Goal: Check status

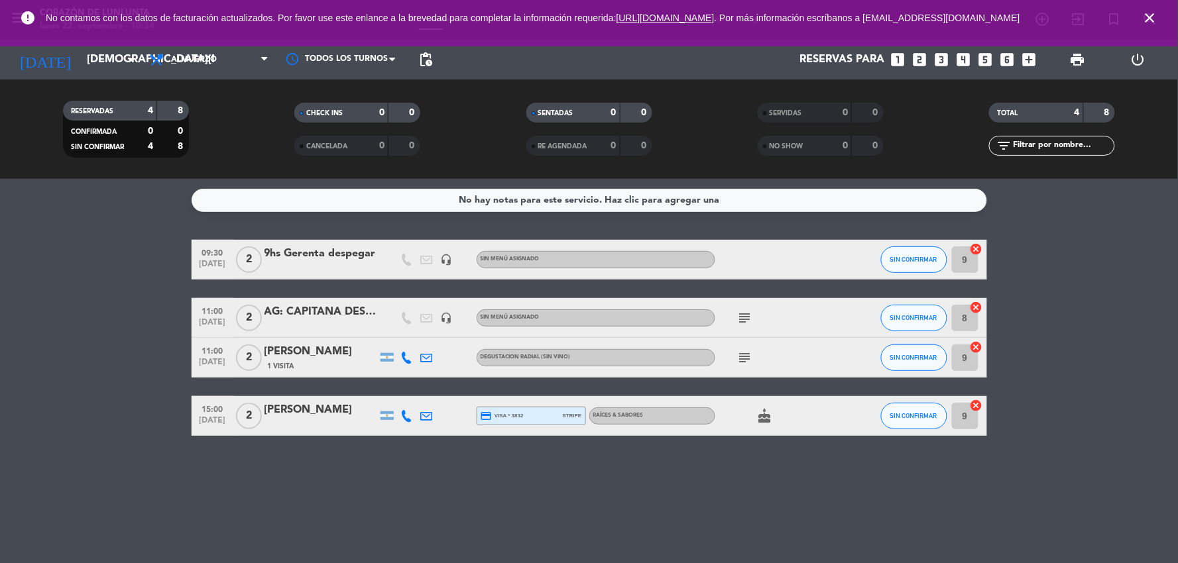
click at [317, 316] on div "AG: CAPITANA DESPEGAR" at bounding box center [320, 312] width 113 height 17
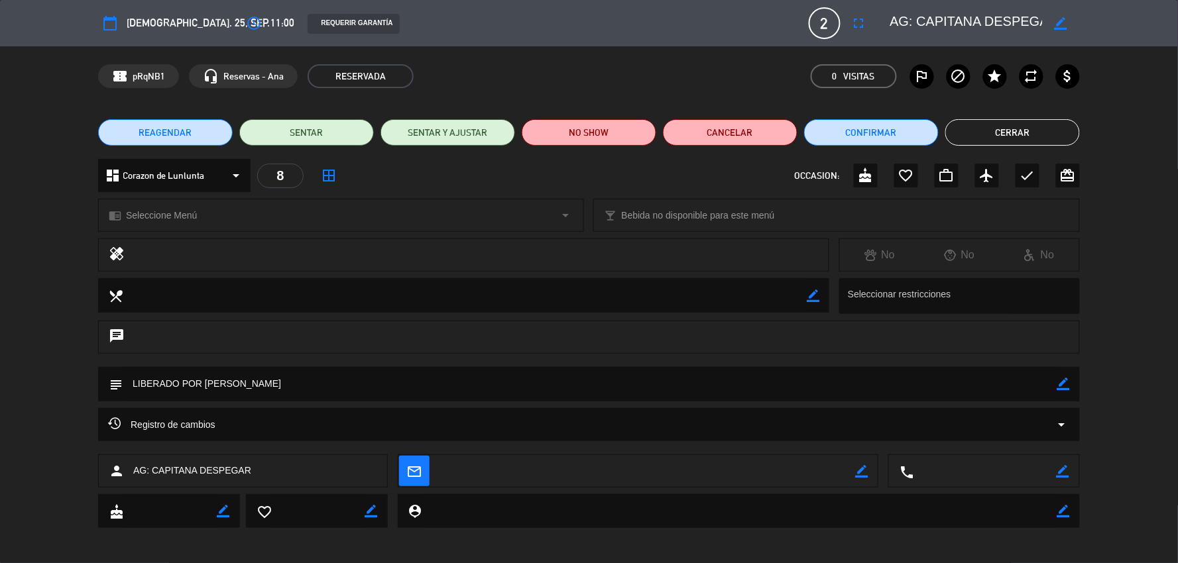
click at [1035, 127] on button "Cerrar" at bounding box center [1012, 132] width 135 height 27
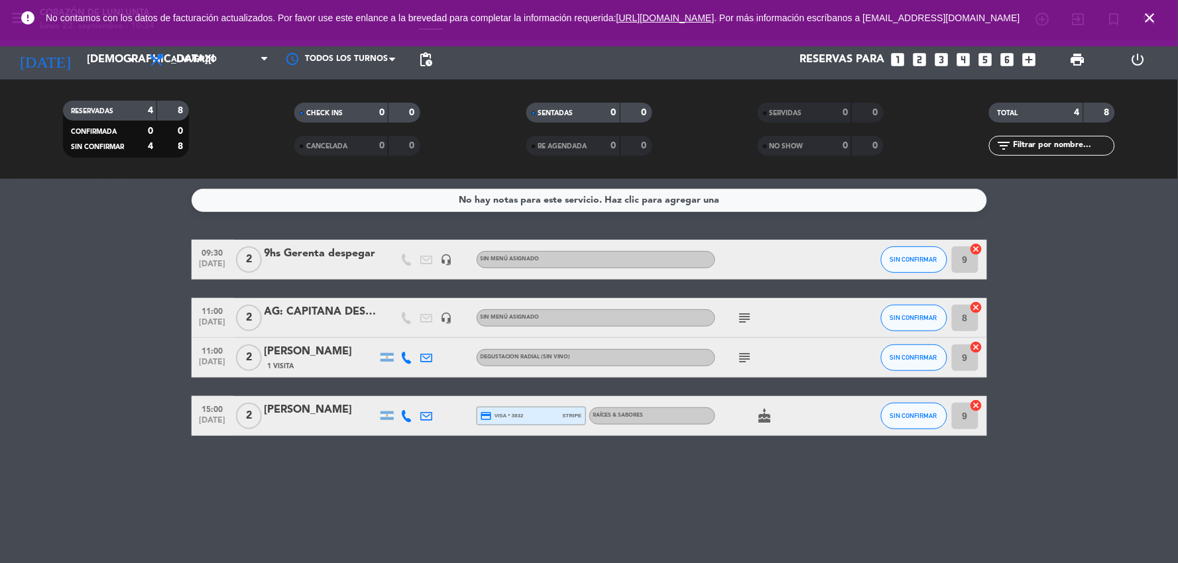
click at [330, 347] on div "[PERSON_NAME]" at bounding box center [320, 351] width 113 height 17
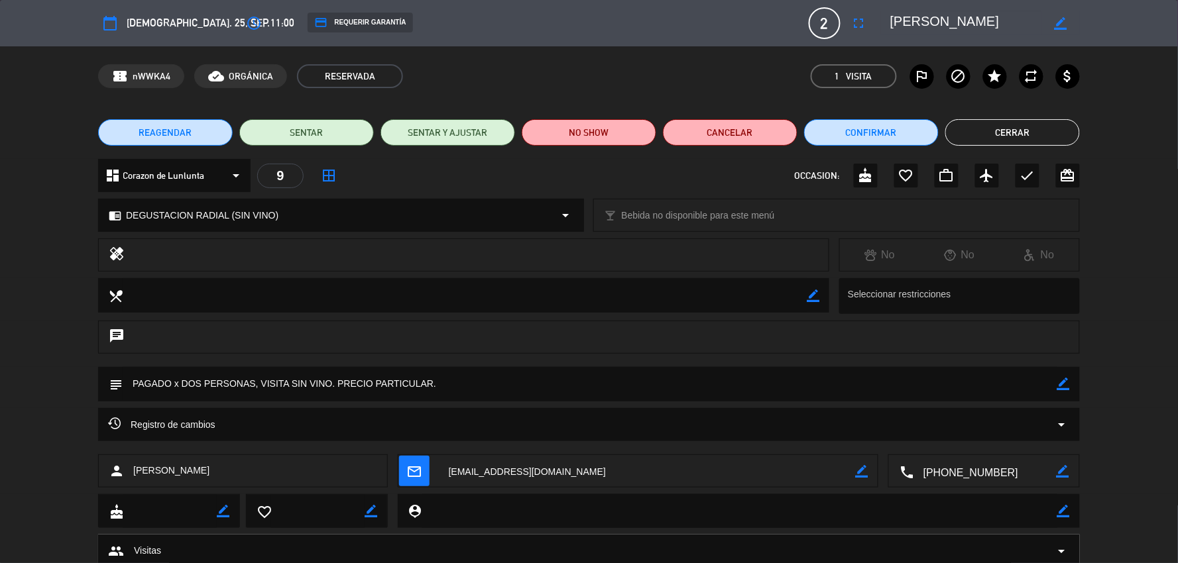
click at [1039, 126] on button "Cerrar" at bounding box center [1012, 132] width 135 height 27
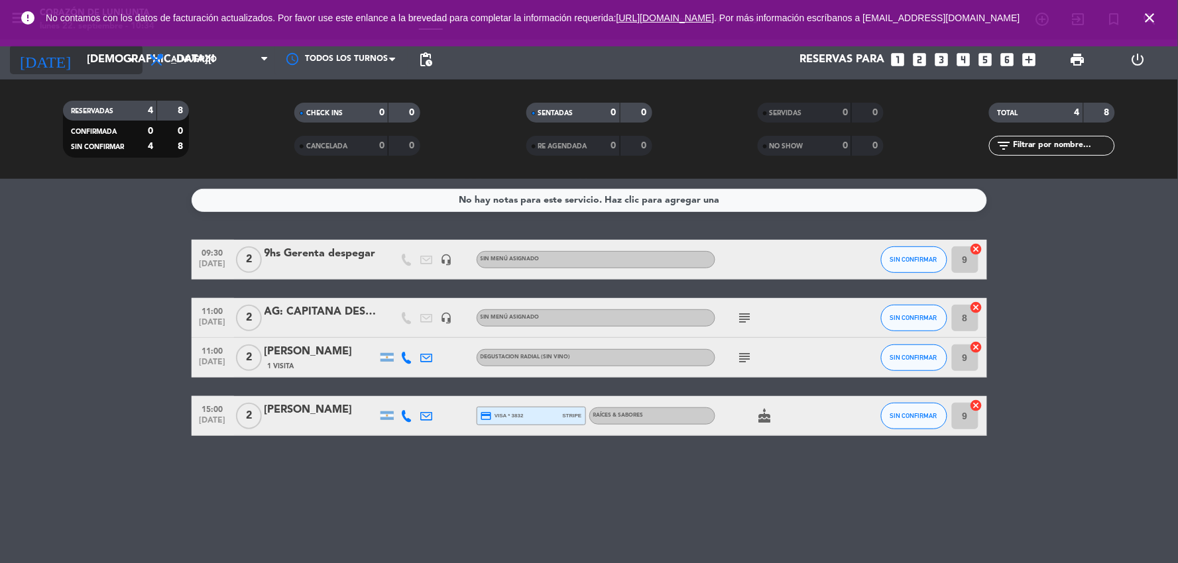
click at [117, 47] on input "[DEMOGRAPHIC_DATA][DATE]" at bounding box center [150, 60] width 141 height 26
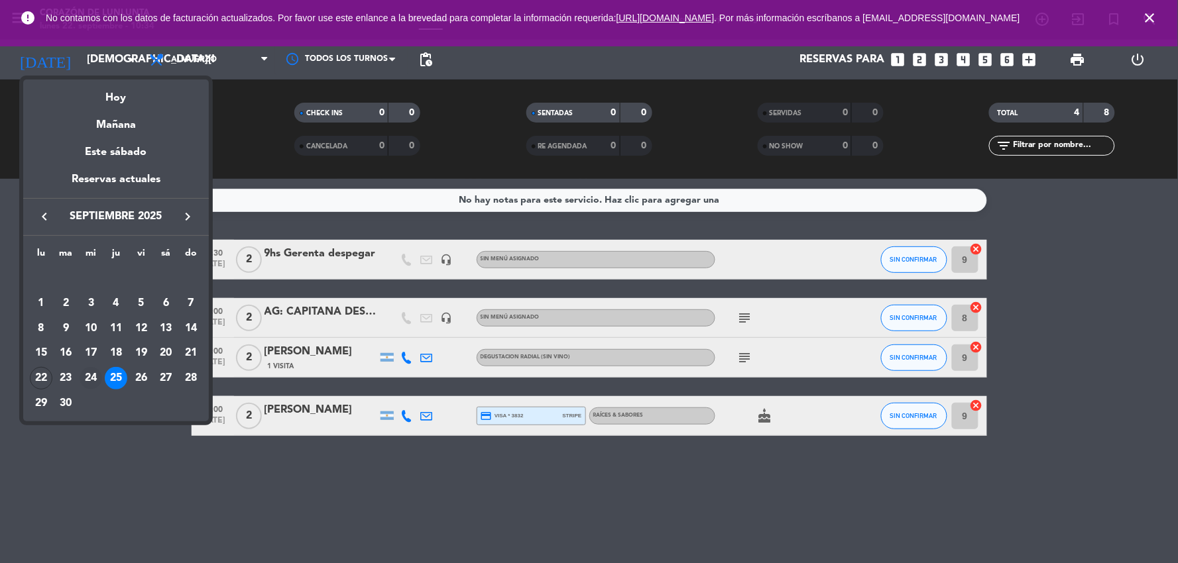
click at [89, 382] on div "24" at bounding box center [91, 378] width 23 height 23
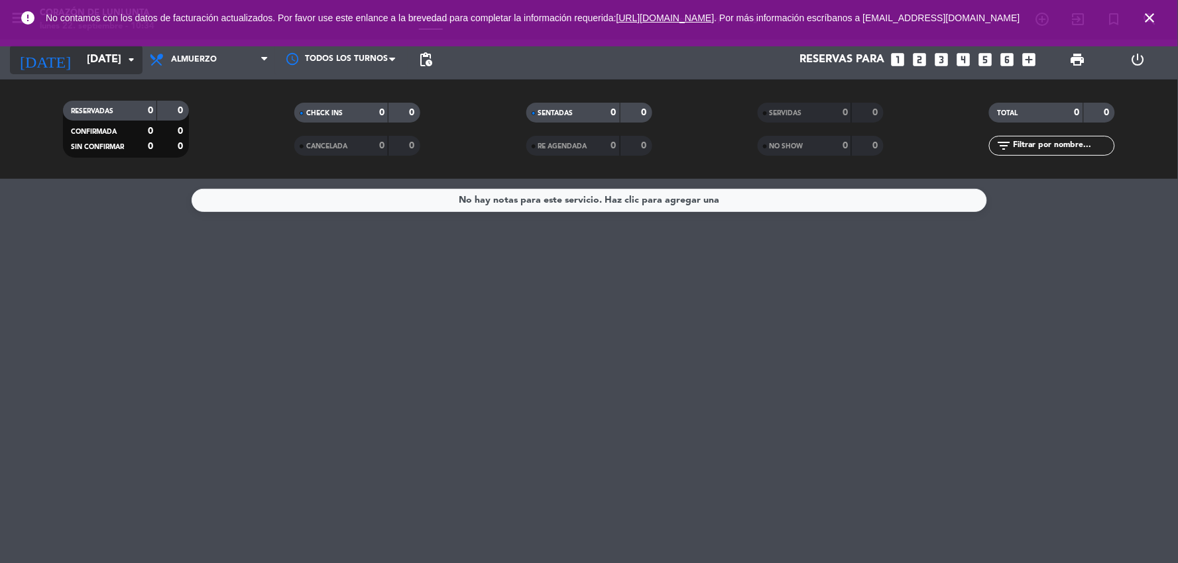
click at [86, 56] on input "[DATE]" at bounding box center [150, 60] width 141 height 26
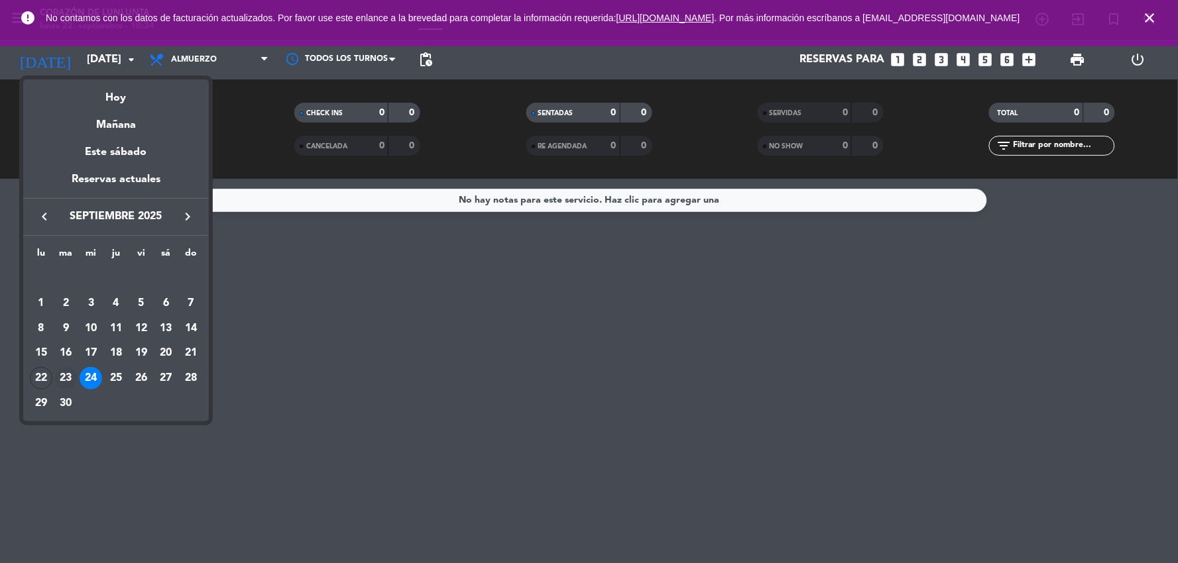
click at [64, 371] on div "23" at bounding box center [66, 378] width 23 height 23
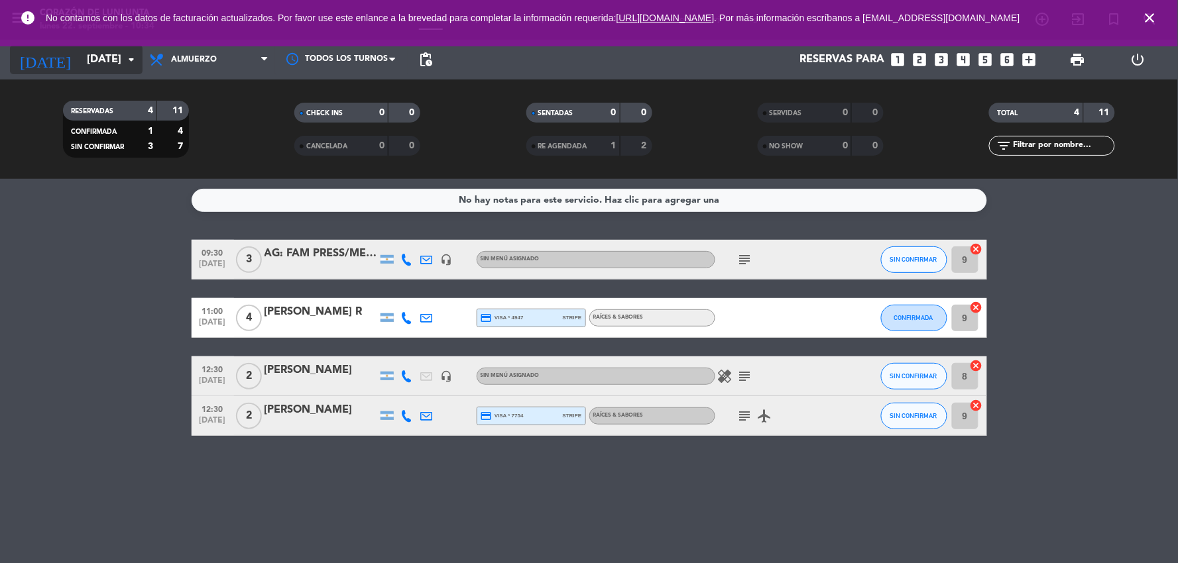
click at [80, 61] on input "[DATE]" at bounding box center [150, 60] width 141 height 26
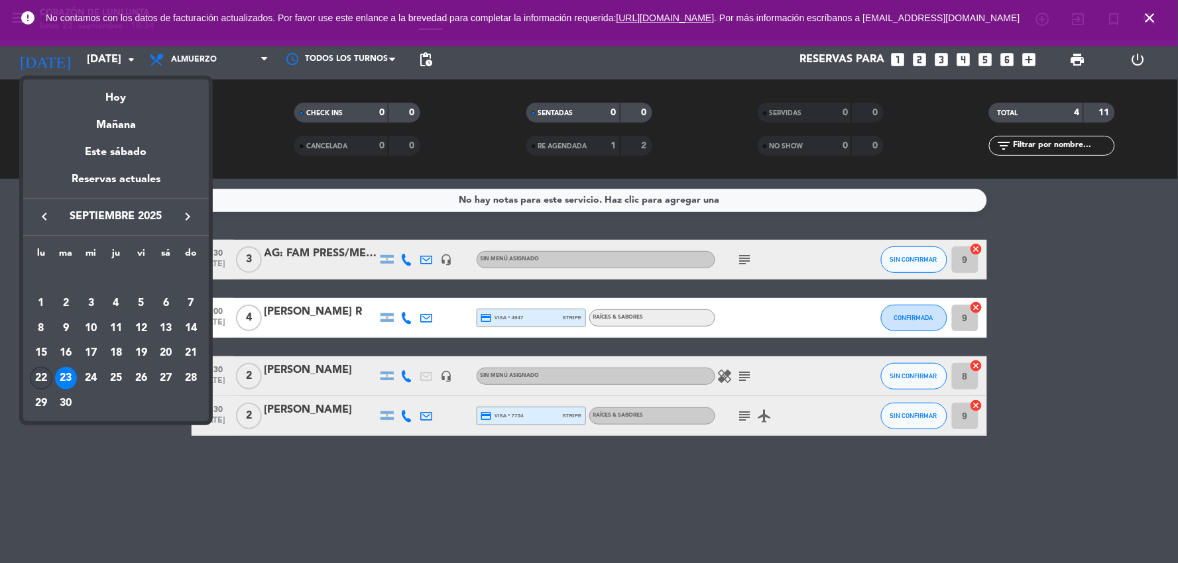
click at [40, 373] on div "22" at bounding box center [41, 378] width 23 height 23
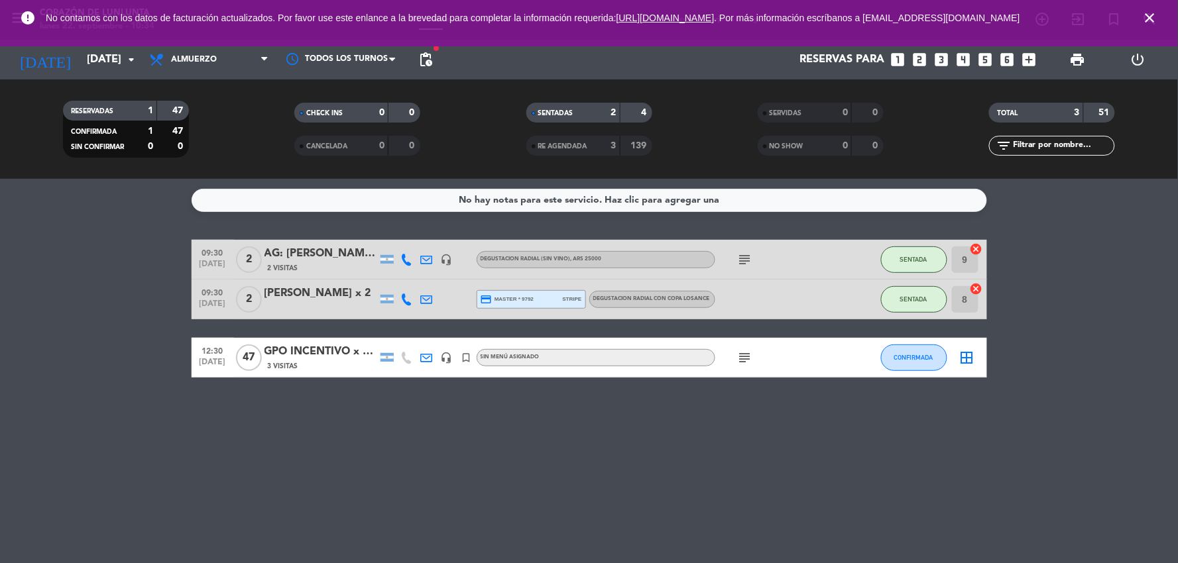
click at [310, 455] on div "No hay notas para este servicio. Haz clic para agregar una 09:30 [DATE] 2 AG: […" at bounding box center [589, 371] width 1178 height 384
click at [309, 298] on div "[PERSON_NAME] x 2" at bounding box center [320, 293] width 113 height 17
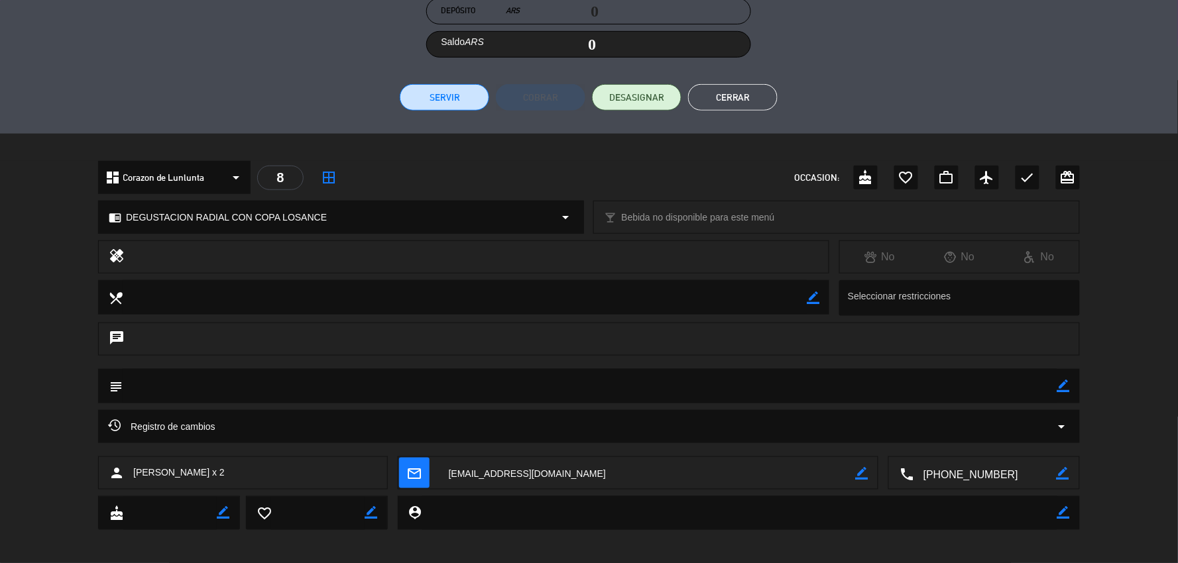
scroll to position [264, 0]
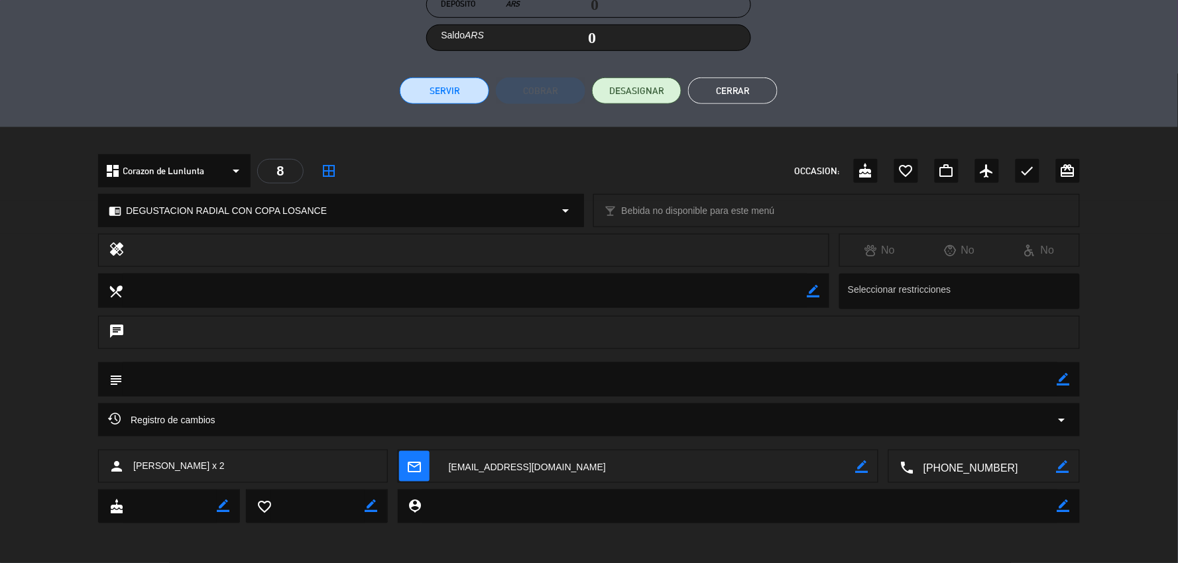
click at [750, 88] on button "Cerrar" at bounding box center [732, 91] width 89 height 27
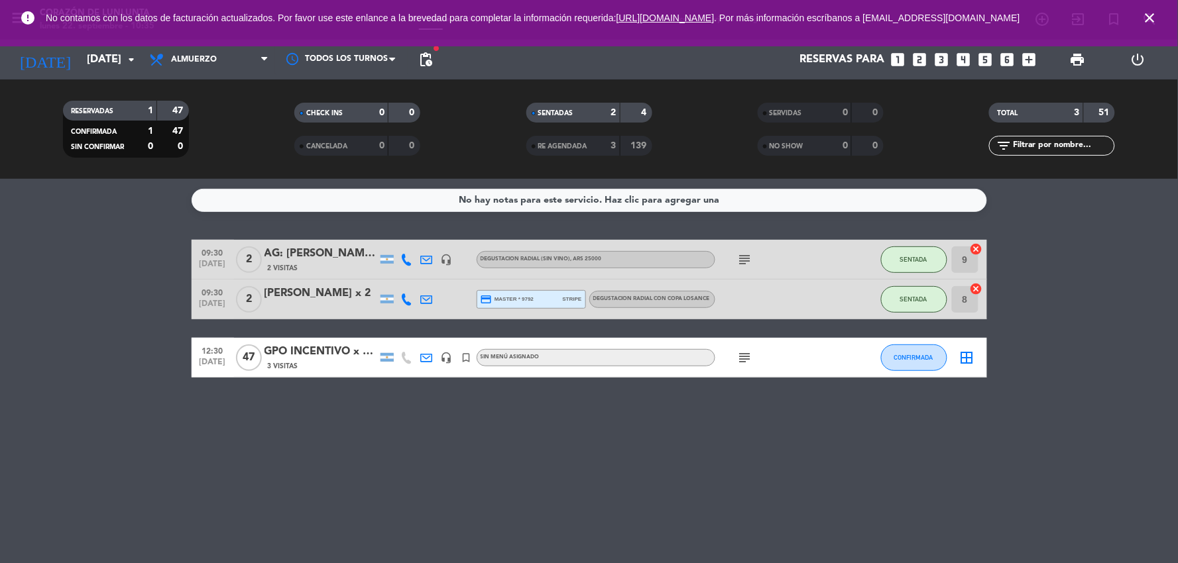
click at [286, 297] on div "[PERSON_NAME] x 2" at bounding box center [320, 293] width 113 height 17
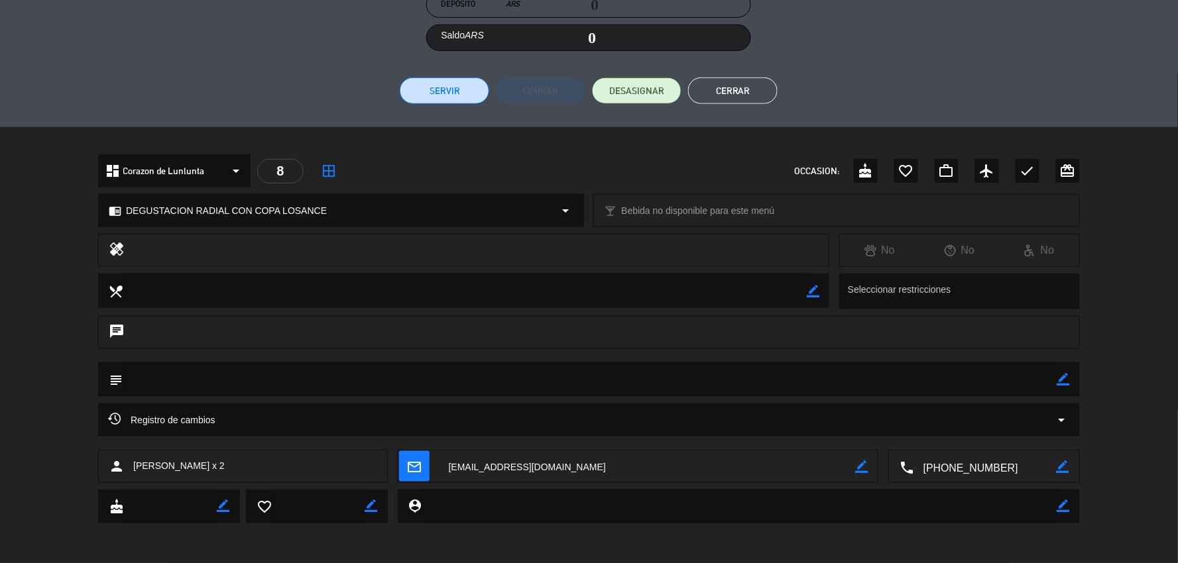
click at [732, 88] on button "Cerrar" at bounding box center [732, 91] width 89 height 27
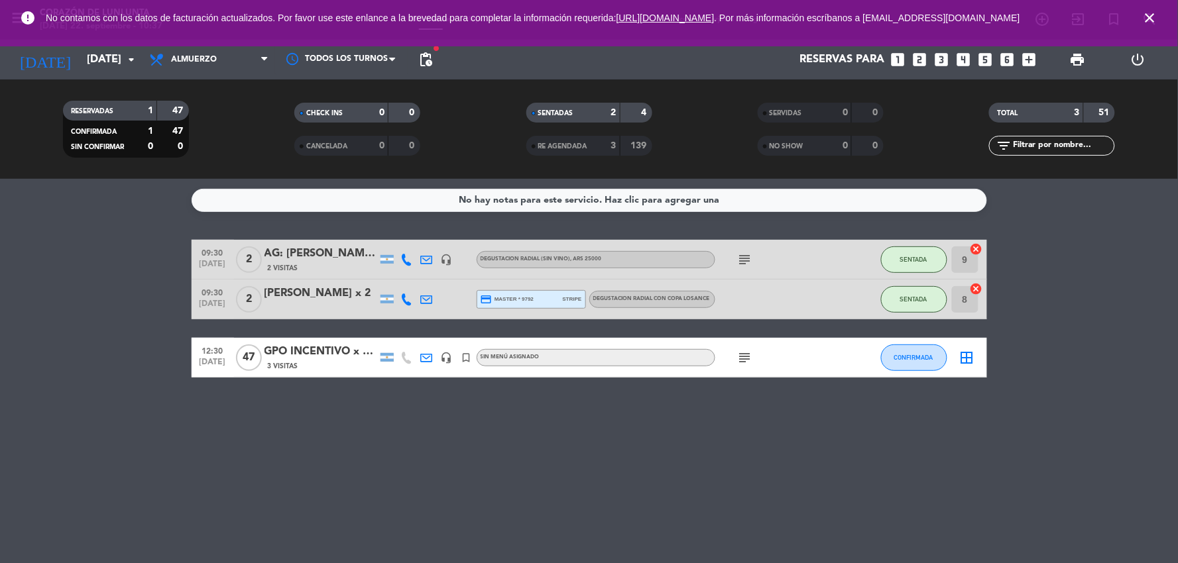
click at [327, 251] on div "AG: [PERSON_NAME] X 2 /VITA WINE TRAVEL" at bounding box center [320, 253] width 113 height 17
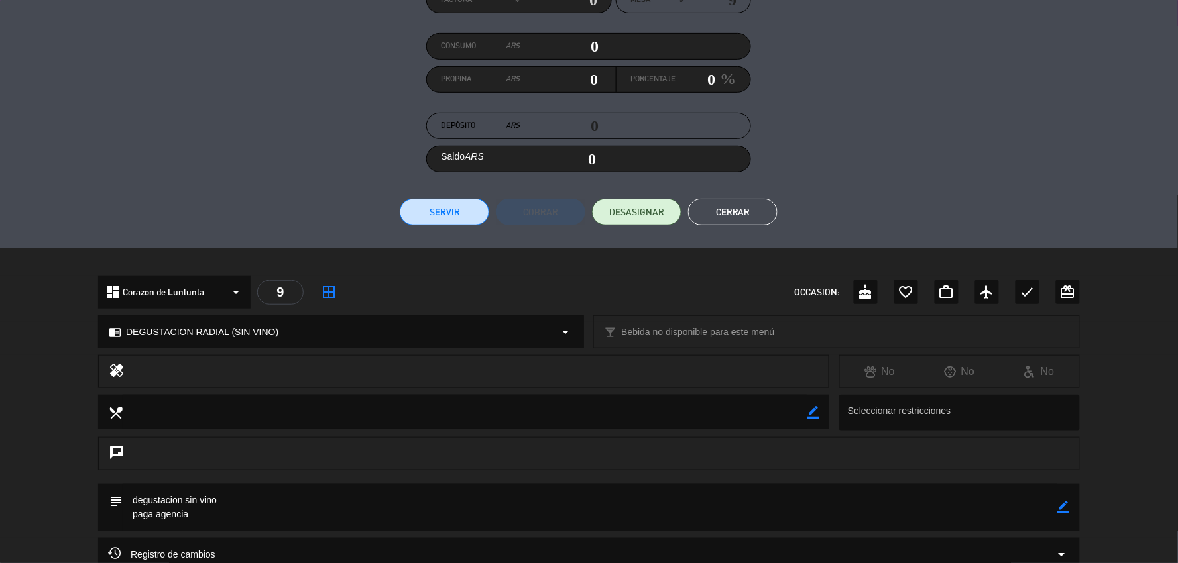
scroll to position [147, 0]
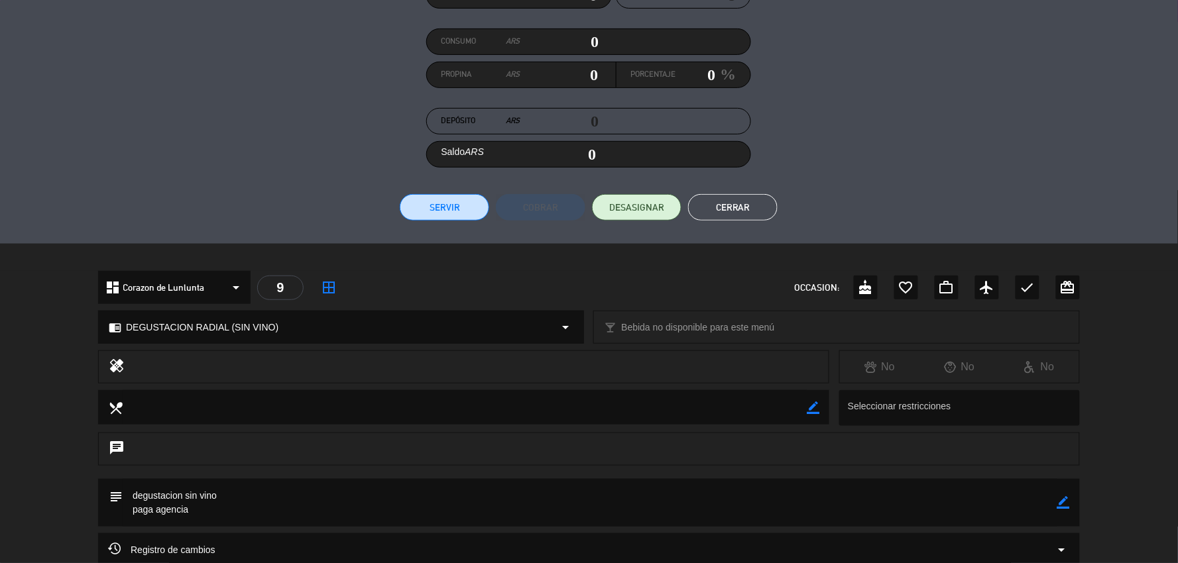
click at [749, 209] on button "Cerrar" at bounding box center [732, 207] width 89 height 27
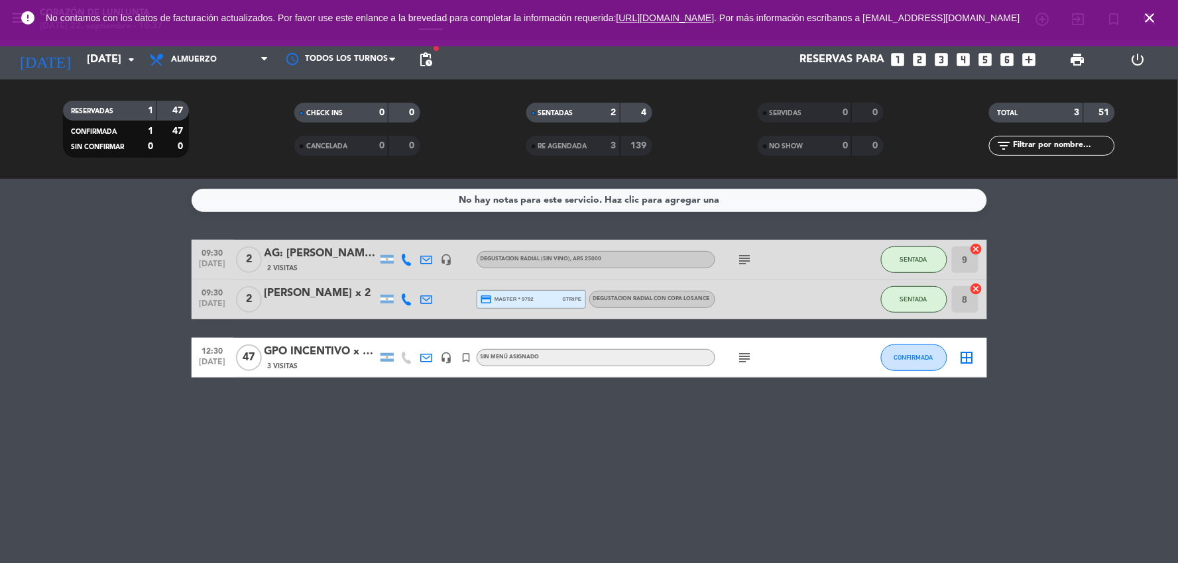
click at [353, 254] on div "AG: [PERSON_NAME] X 2 /VITA WINE TRAVEL" at bounding box center [320, 253] width 113 height 17
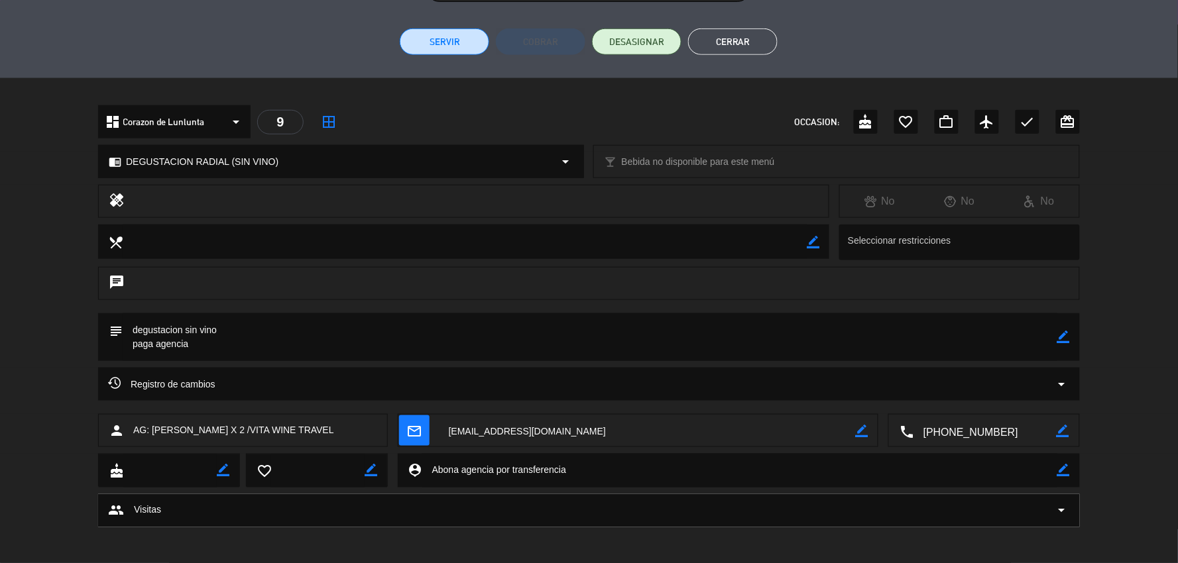
scroll to position [317, 0]
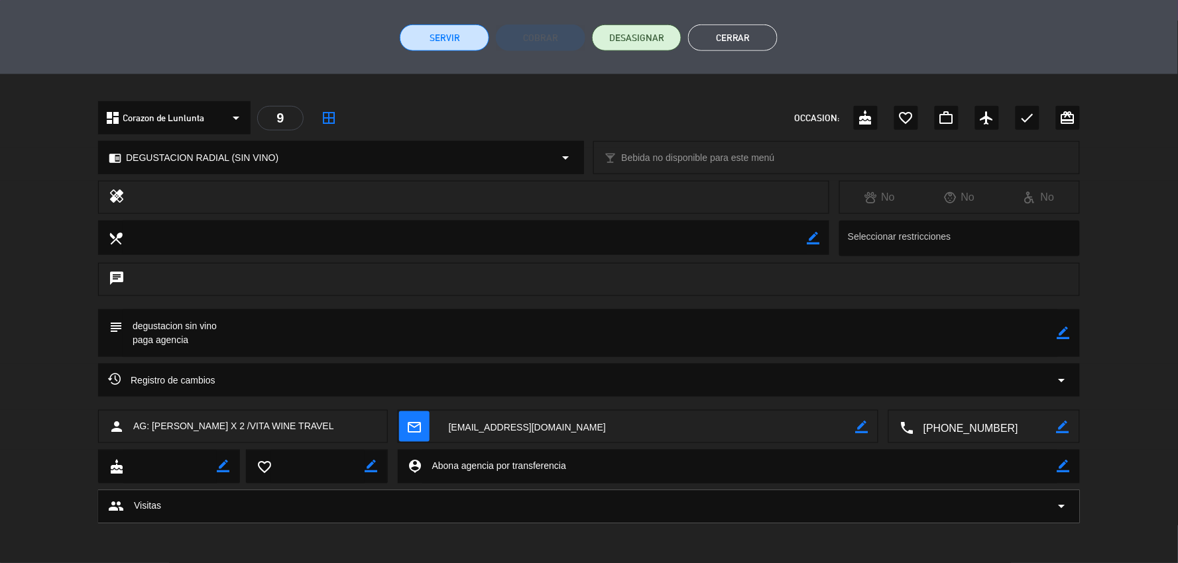
click at [726, 41] on button "Cerrar" at bounding box center [732, 38] width 89 height 27
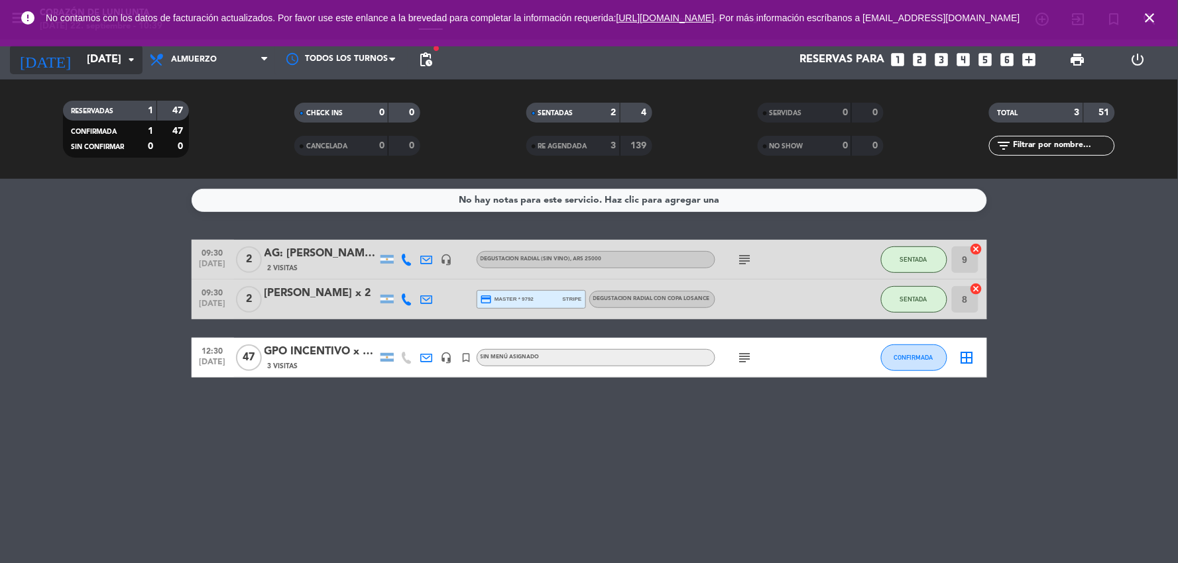
click at [128, 70] on input "[DATE]" at bounding box center [150, 60] width 141 height 26
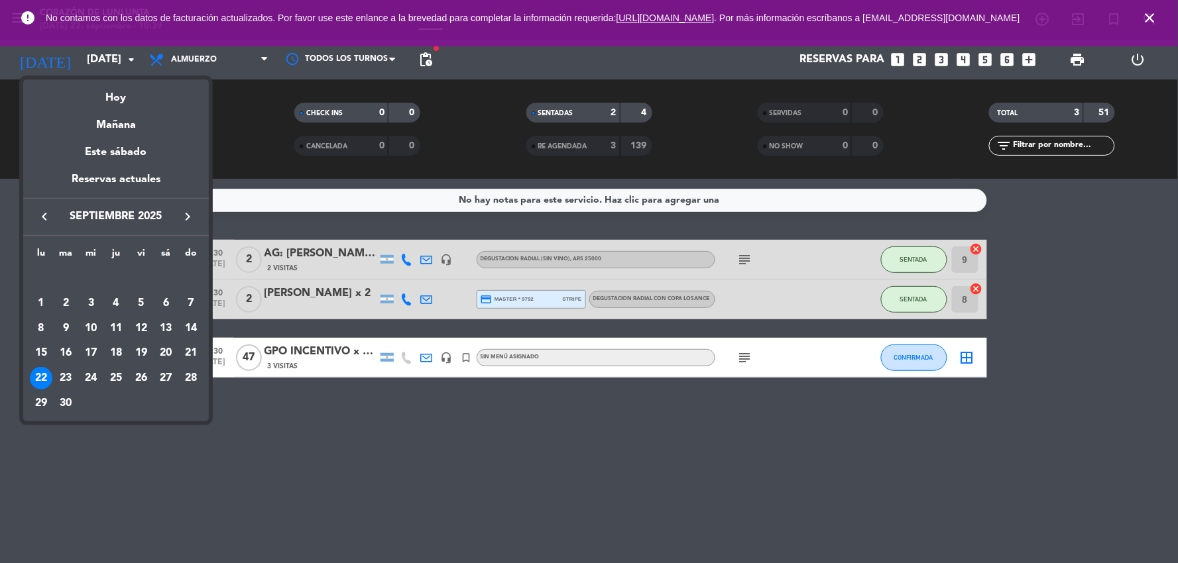
click at [182, 210] on icon "keyboard_arrow_right" at bounding box center [188, 217] width 16 height 16
click at [66, 378] on div "25" at bounding box center [66, 378] width 23 height 23
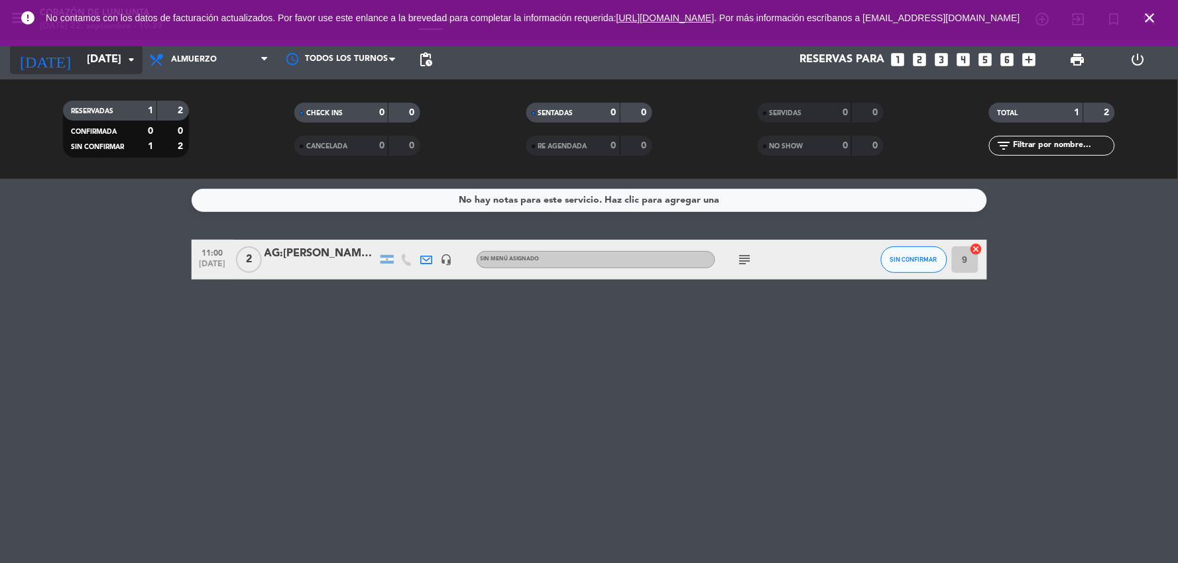
click at [111, 66] on input "[DATE]" at bounding box center [150, 60] width 141 height 26
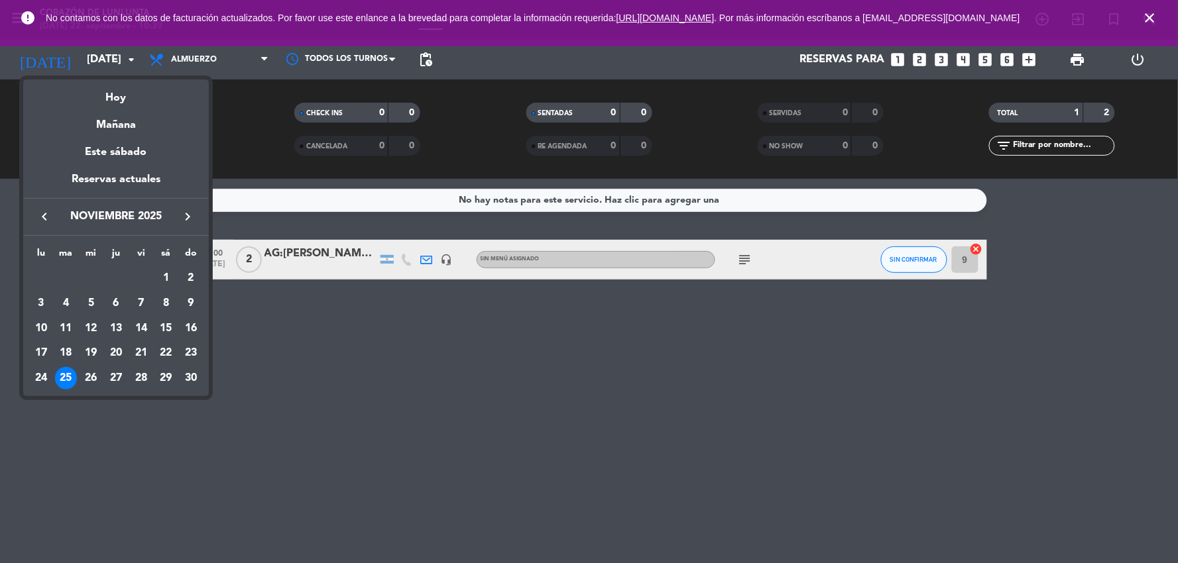
click at [50, 213] on icon "keyboard_arrow_left" at bounding box center [44, 217] width 16 height 16
click at [45, 214] on icon "keyboard_arrow_left" at bounding box center [44, 217] width 16 height 16
click at [41, 375] on div "22" at bounding box center [41, 378] width 23 height 23
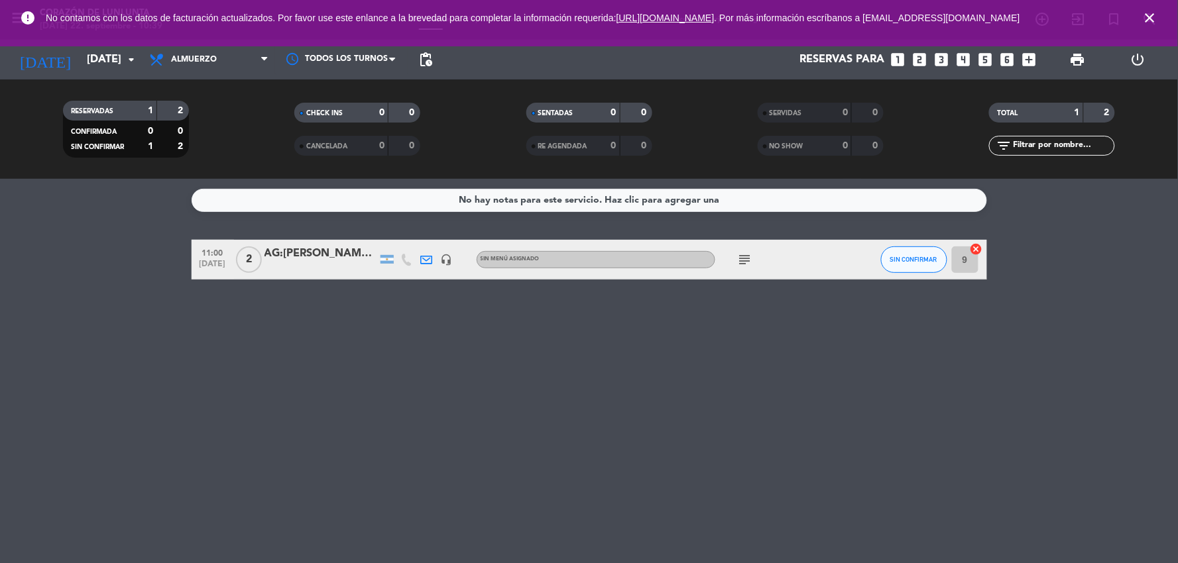
type input "[DATE]"
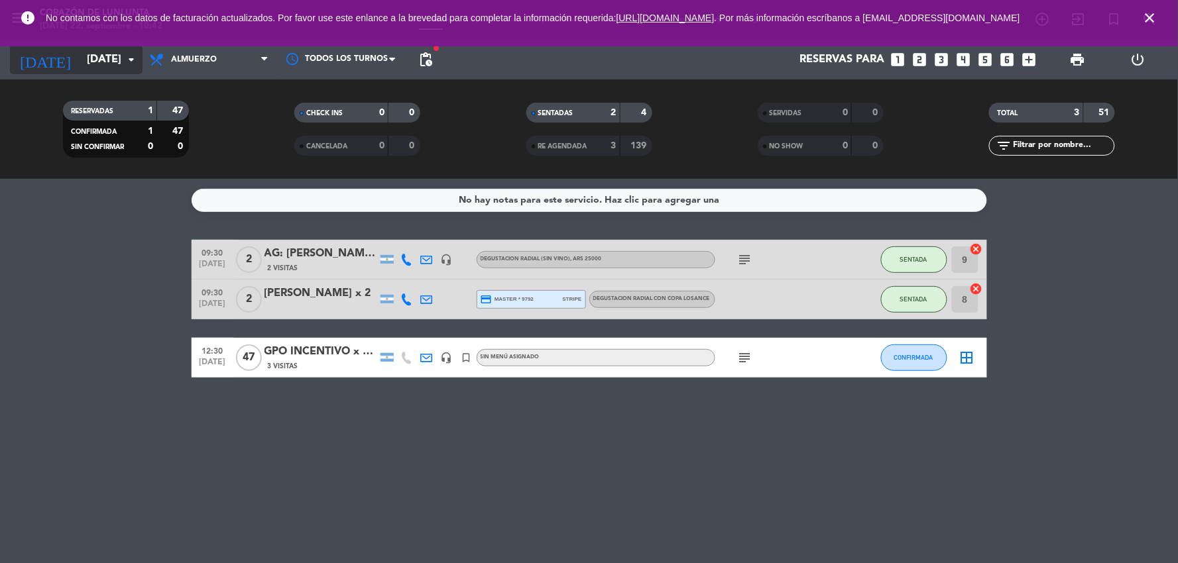
click at [103, 64] on input "[DATE]" at bounding box center [150, 60] width 141 height 26
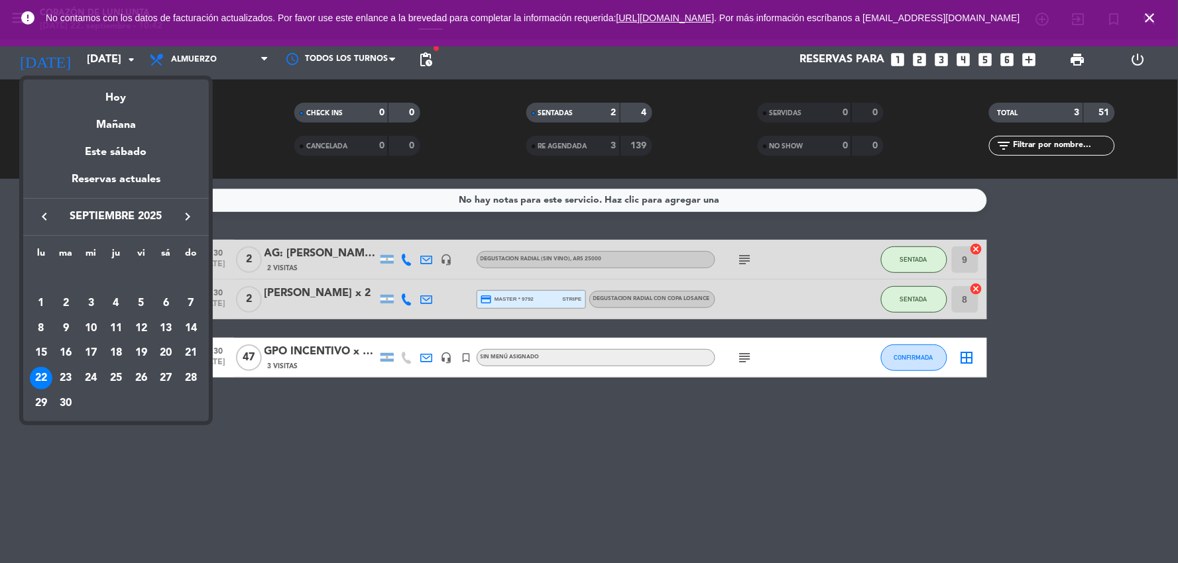
click at [338, 418] on div at bounding box center [589, 281] width 1178 height 563
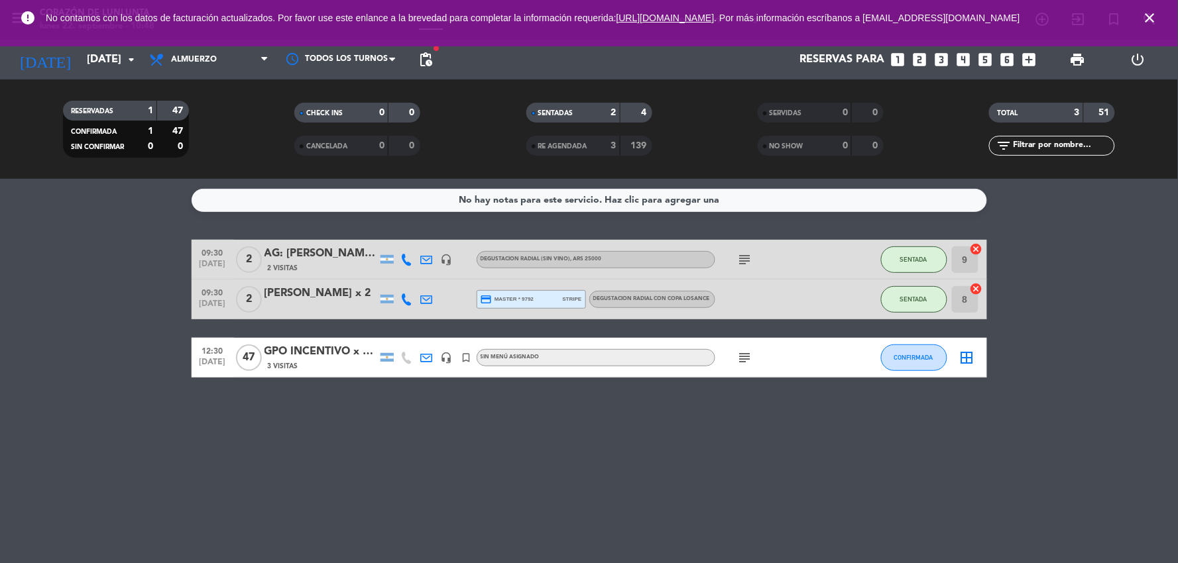
click at [785, 441] on div "No hay notas para este servicio. Haz clic para agregar una 09:30 [DATE] 2 AG: […" at bounding box center [589, 371] width 1178 height 384
